Goal: Check status: Check status

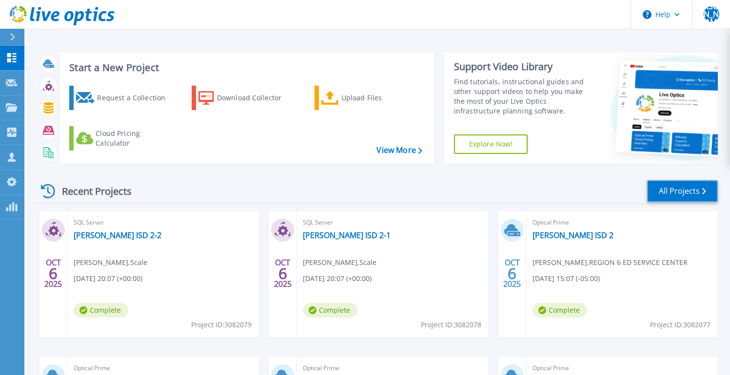
click at [675, 192] on link "All Projects" at bounding box center [682, 191] width 71 height 22
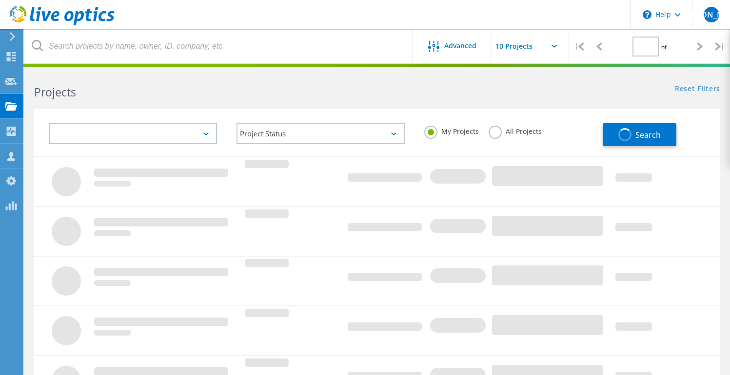
type input "1"
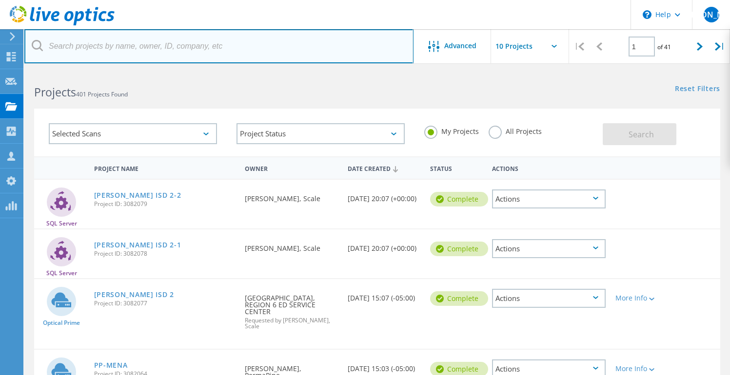
click at [179, 45] on input "text" at bounding box center [218, 46] width 389 height 34
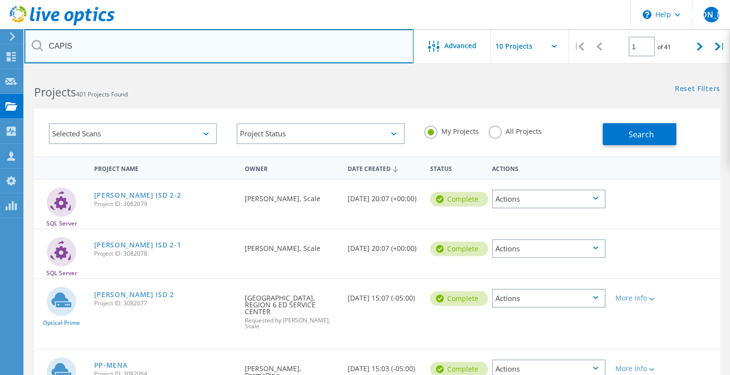
type input "CAPIS"
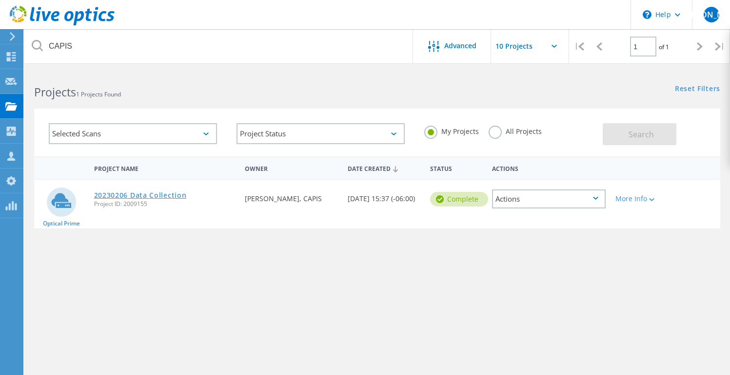
click at [158, 193] on link "20230206 Data Collection" at bounding box center [140, 195] width 93 height 7
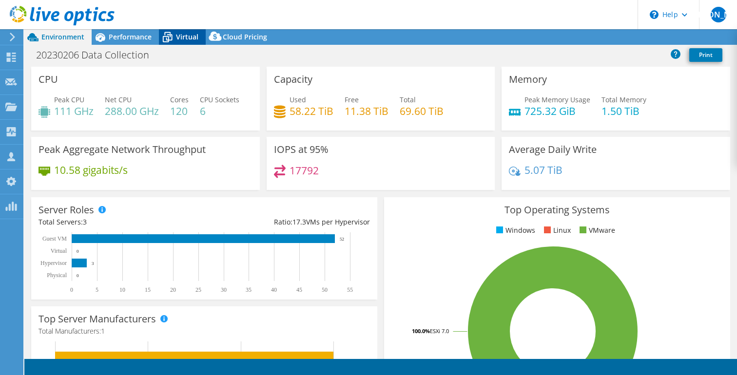
select select "USD"
click at [192, 37] on span "Virtual" at bounding box center [187, 36] width 22 height 9
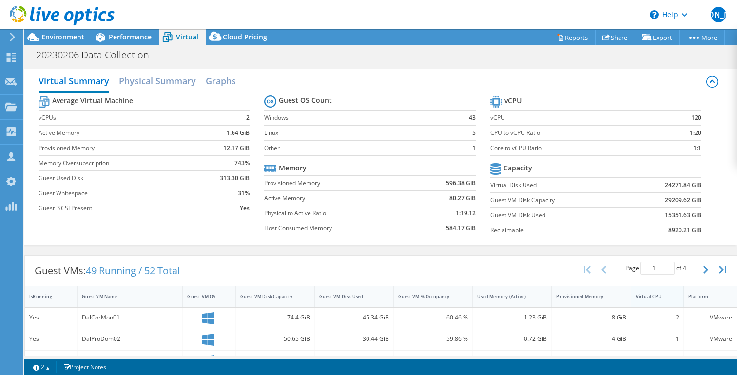
click at [650, 299] on div "Virtual CPU" at bounding box center [652, 296] width 32 height 6
click at [648, 298] on div "Virtual CPU" at bounding box center [652, 296] width 32 height 6
click at [60, 41] on span "Environment" at bounding box center [62, 36] width 43 height 9
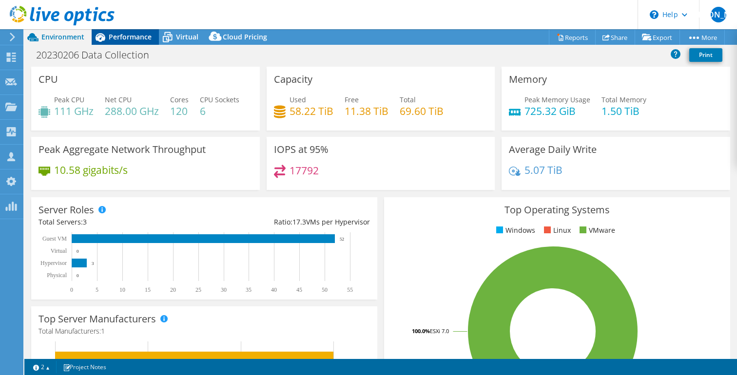
click at [125, 32] on span "Performance" at bounding box center [130, 36] width 43 height 9
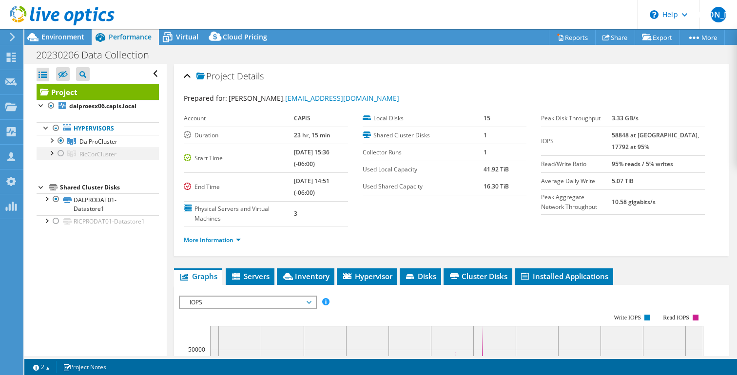
click at [61, 154] on div at bounding box center [61, 154] width 10 height 12
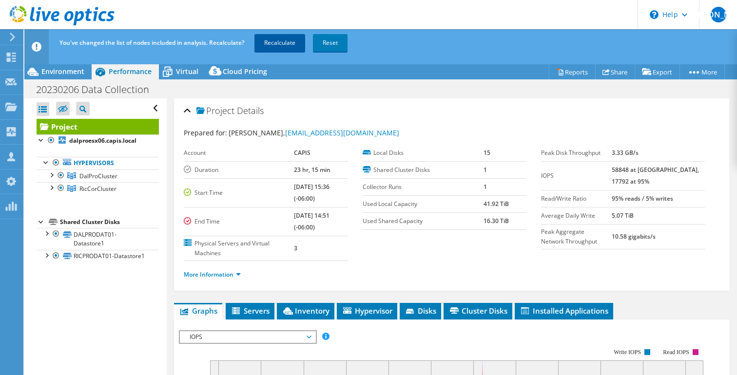
click at [289, 41] on link "Recalculate" at bounding box center [279, 43] width 51 height 18
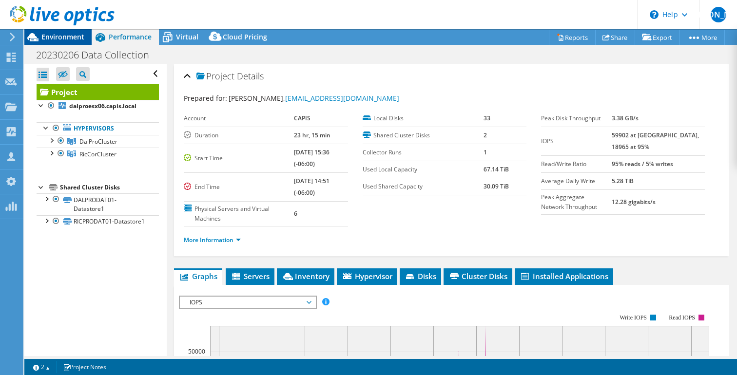
click at [63, 40] on span "Environment" at bounding box center [62, 36] width 43 height 9
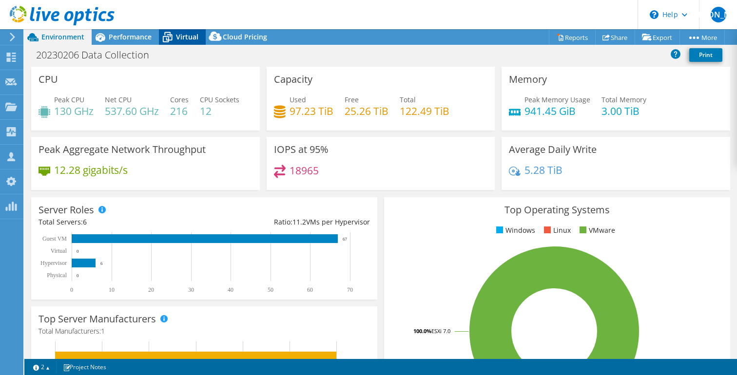
click at [178, 33] on span "Virtual" at bounding box center [187, 36] width 22 height 9
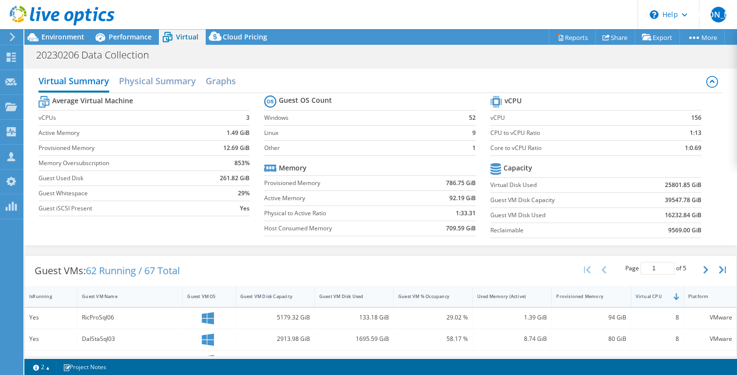
click at [642, 295] on div "Virtual CPU" at bounding box center [652, 296] width 32 height 6
click at [641, 295] on div "Virtual CPU" at bounding box center [652, 296] width 32 height 6
